Goal: Navigation & Orientation: Find specific page/section

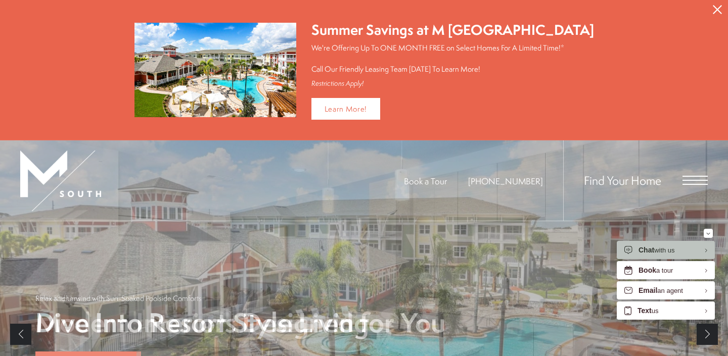
click at [724, 10] on button "Proceed To Website" at bounding box center [717, 9] width 21 height 19
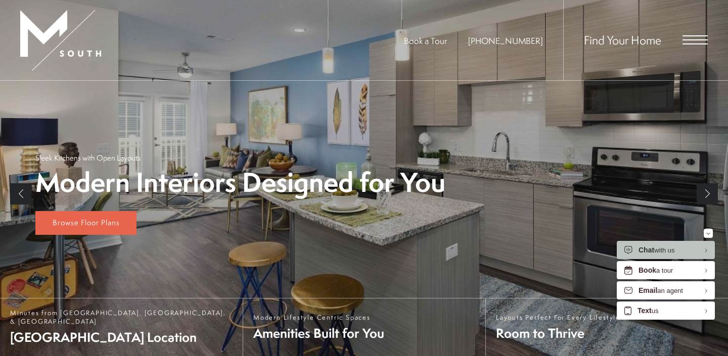
click at [697, 37] on span "Open Menu" at bounding box center [695, 39] width 25 height 9
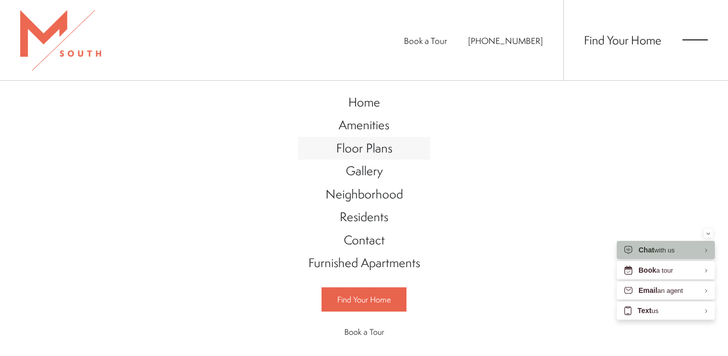
click at [365, 149] on span "Floor Plans" at bounding box center [364, 148] width 56 height 17
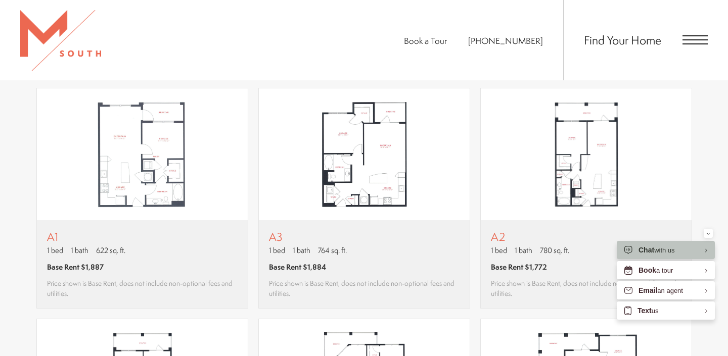
scroll to position [683, 0]
